Goal: Task Accomplishment & Management: Manage account settings

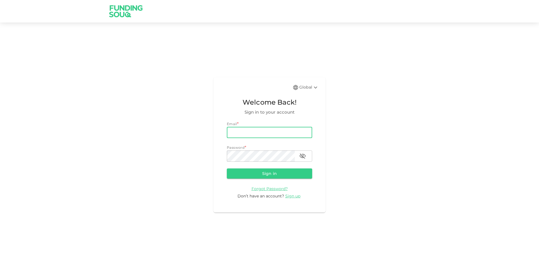
type input "[PERSON_NAME][EMAIL_ADDRESS][PERSON_NAME][DOMAIN_NAME]"
click at [227, 168] on button "Sign in" at bounding box center [269, 173] width 85 height 10
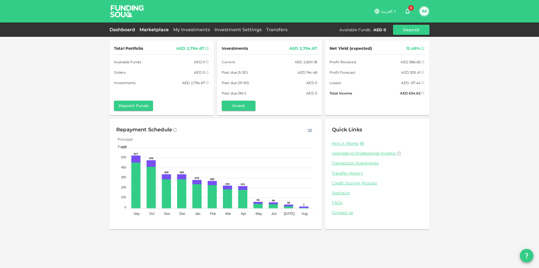
click at [162, 29] on link "Marketplace" at bounding box center [154, 29] width 34 height 5
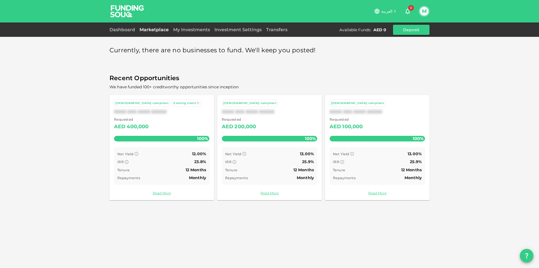
click at [184, 33] on div "My Investments" at bounding box center [191, 29] width 41 height 7
click at [184, 31] on link "My Investments" at bounding box center [191, 29] width 41 height 5
